Goal: Information Seeking & Learning: Learn about a topic

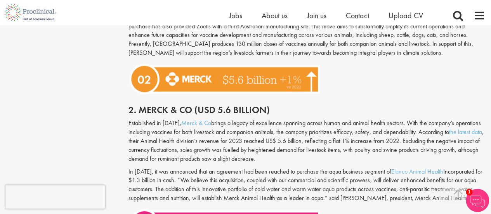
scroll to position [776, 0]
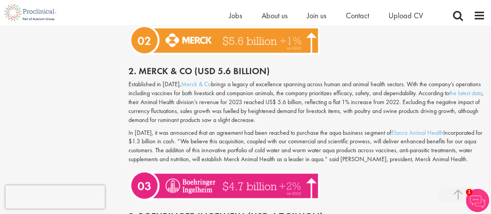
drag, startPoint x: 222, startPoint y: 130, endPoint x: 408, endPoint y: 131, distance: 186.2
click at [408, 131] on p "In [DATE], it was announced that an agreement had been reached to purchase the …" at bounding box center [306, 145] width 356 height 35
click at [187, 140] on p "In [DATE], it was announced that an agreement had been reached to purchase the …" at bounding box center [306, 145] width 356 height 35
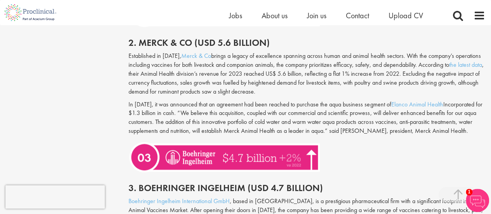
scroll to position [737, 0]
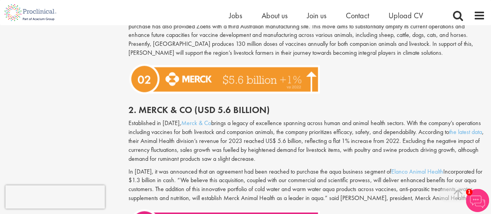
drag, startPoint x: 152, startPoint y: 173, endPoint x: 409, endPoint y: 166, distance: 256.9
click at [409, 166] on div "Established in [DATE], Merck & Co brings a legacy of excellence spanning across…" at bounding box center [307, 163] width 368 height 88
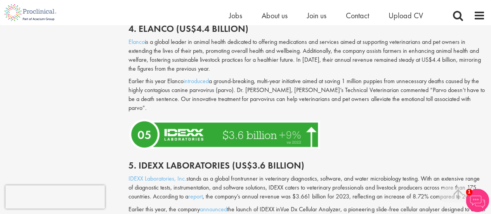
scroll to position [1241, 0]
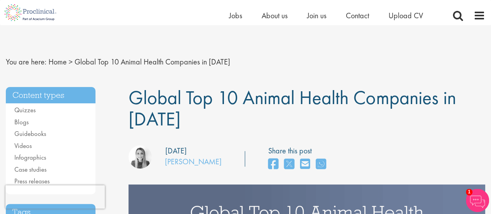
scroll to position [194, 0]
